Goal: Information Seeking & Learning: Understand process/instructions

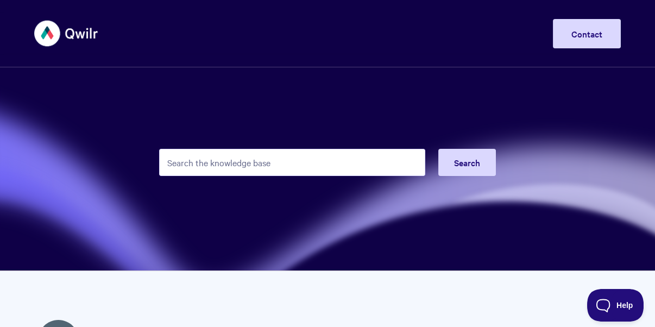
click at [212, 159] on input "Search the knowledge base" at bounding box center [292, 162] width 266 height 27
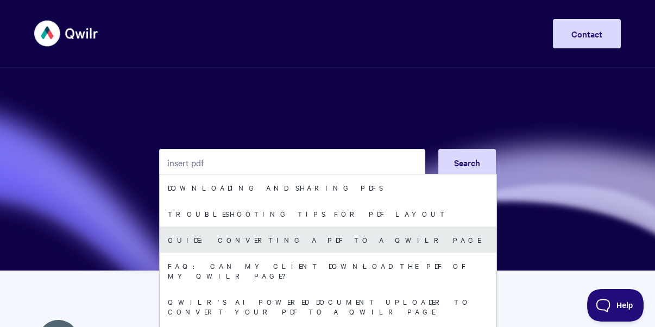
type input "insert pdf"
click at [236, 239] on link "Guide: Converting a PDF to a Qwilr Page" at bounding box center [328, 239] width 337 height 26
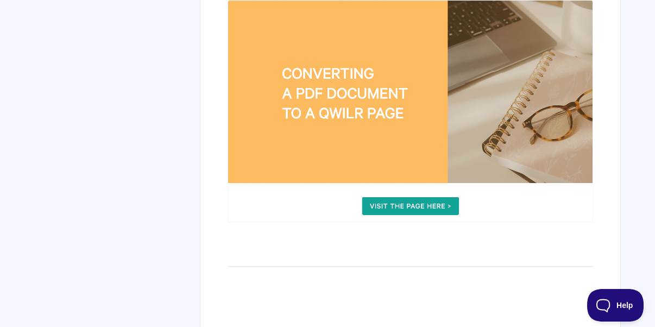
scroll to position [380, 0]
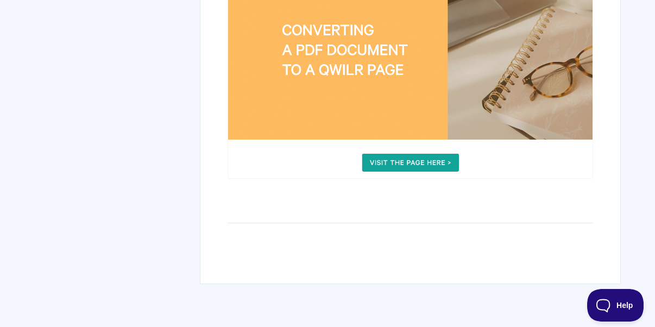
click at [421, 160] on img at bounding box center [410, 68] width 365 height 223
